Goal: Task Accomplishment & Management: Manage account settings

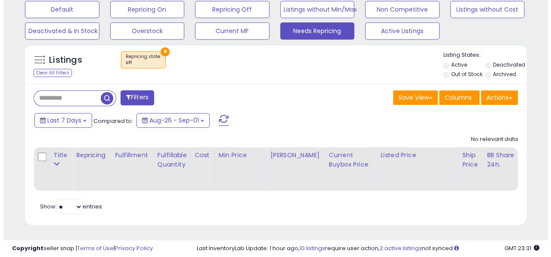
scroll to position [176, 290]
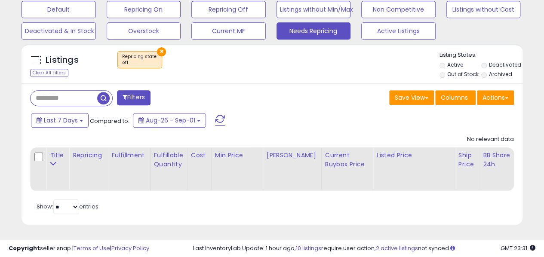
click at [162, 47] on button "×" at bounding box center [161, 51] width 9 height 9
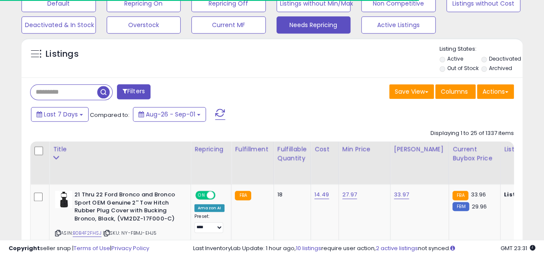
scroll to position [430120, 430006]
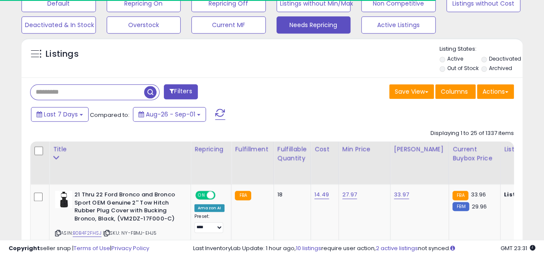
click at [59, 91] on input "text" at bounding box center [88, 92] width 114 height 15
paste input "**********"
type input "**********"
click at [464, 67] on label "Out of Stock" at bounding box center [462, 68] width 31 height 7
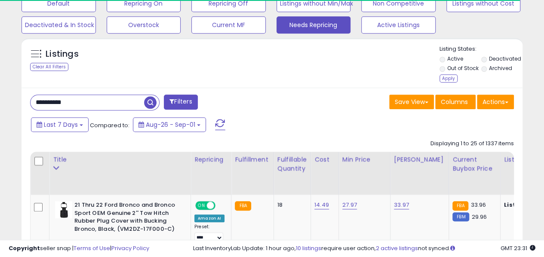
drag, startPoint x: 494, startPoint y: 56, endPoint x: 491, endPoint y: 59, distance: 4.4
click at [494, 56] on label "Deactivated" at bounding box center [505, 58] width 32 height 7
click at [445, 80] on div "Apply" at bounding box center [449, 78] width 18 height 8
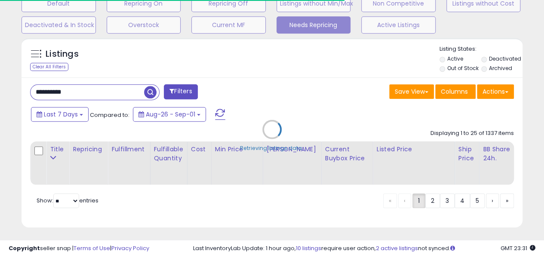
scroll to position [176, 290]
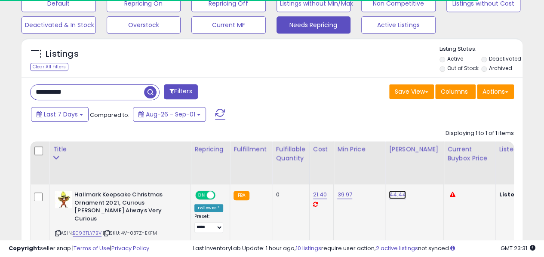
click at [394, 195] on link "44.44" at bounding box center [397, 195] width 17 height 9
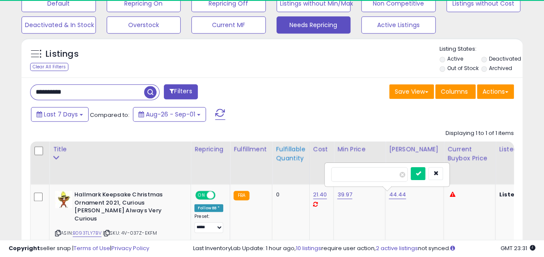
drag, startPoint x: 359, startPoint y: 173, endPoint x: 272, endPoint y: 172, distance: 86.5
click at [272, 172] on table "Title Repricing" at bounding box center [487, 198] width 914 height 112
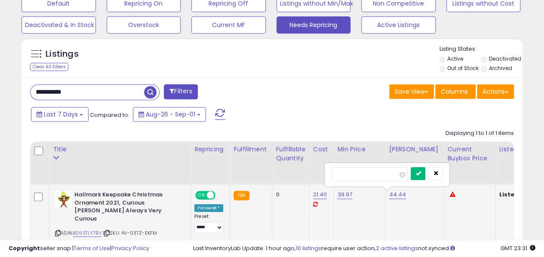
type input "*****"
click at [426, 175] on button "submit" at bounding box center [418, 173] width 15 height 13
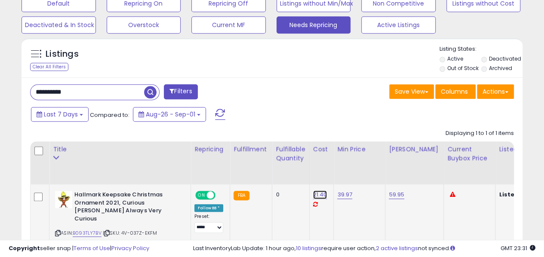
click at [318, 194] on link "21.40" at bounding box center [320, 195] width 14 height 9
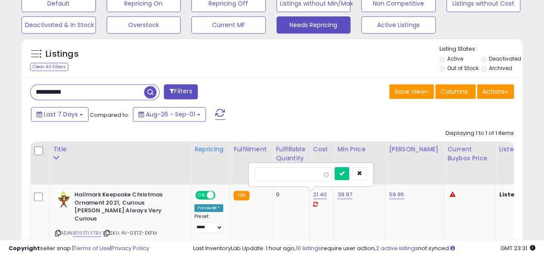
drag, startPoint x: 290, startPoint y: 170, endPoint x: 222, endPoint y: 167, distance: 68.1
click at [223, 167] on table "Title Repricing" at bounding box center [487, 198] width 914 height 112
type input "*****"
click at [349, 173] on button "submit" at bounding box center [342, 173] width 15 height 13
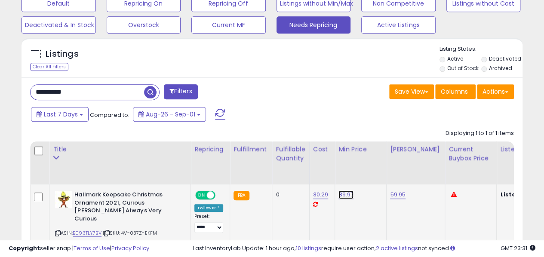
click at [344, 194] on link "39.97" at bounding box center [346, 195] width 15 height 9
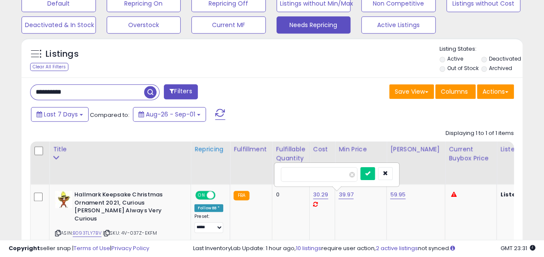
drag, startPoint x: 328, startPoint y: 173, endPoint x: 222, endPoint y: 165, distance: 107.0
click at [222, 165] on table "Title Repricing" at bounding box center [487, 198] width 915 height 112
type input "*****"
click at [375, 176] on button "submit" at bounding box center [368, 173] width 15 height 13
